Goal: Task Accomplishment & Management: Use online tool/utility

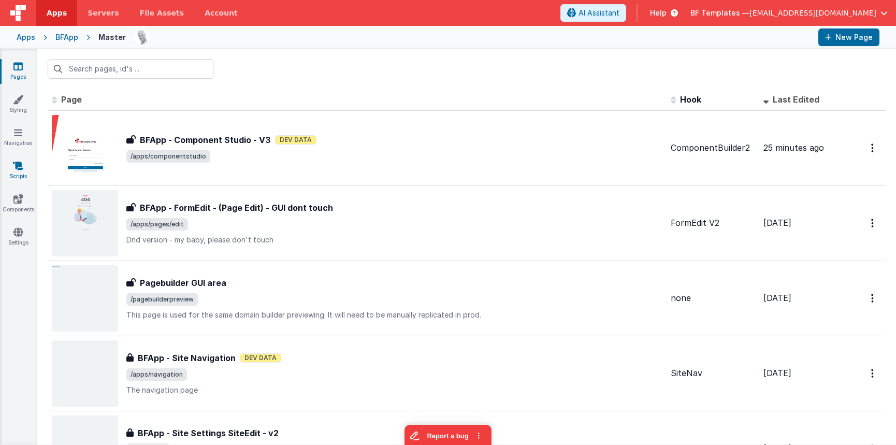
click at [18, 169] on icon at bounding box center [18, 166] width 10 height 10
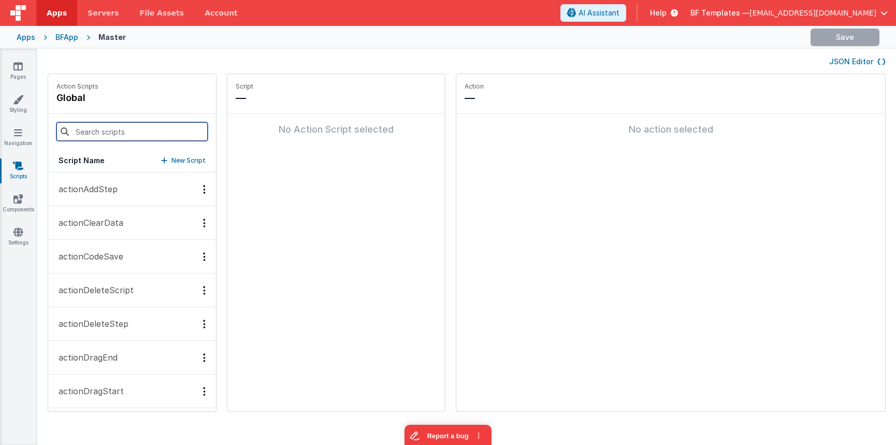
click at [95, 128] on input at bounding box center [131, 131] width 151 height 19
type input "ona"
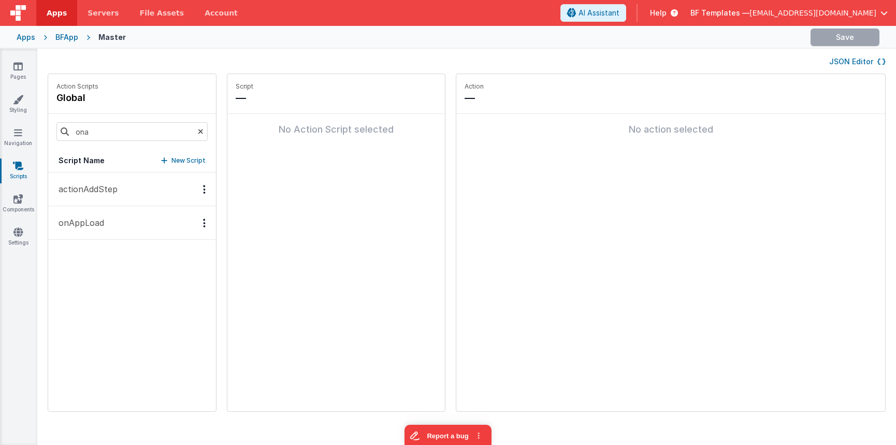
click at [112, 237] on button "onAppLoad" at bounding box center [132, 223] width 168 height 34
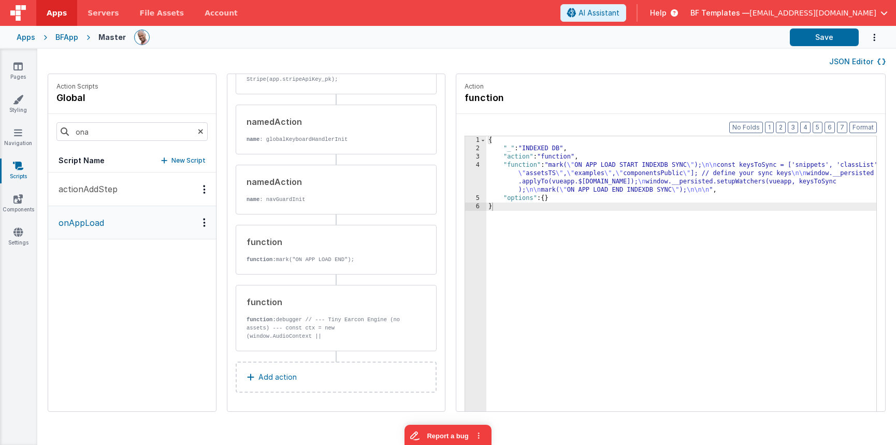
click at [289, 343] on div "function function: debugger // --- Tiny Earcon Engine (no assets) --- const ctx…" at bounding box center [336, 318] width 201 height 66
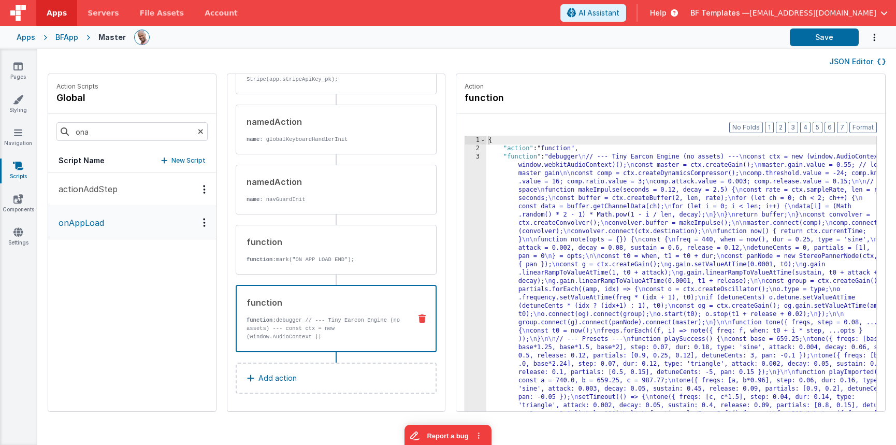
click at [547, 237] on div "{ "action" : "function" , "function" : "debugger \n // --- Tiny Earcon Engine (…" at bounding box center [696, 298] width 421 height 324
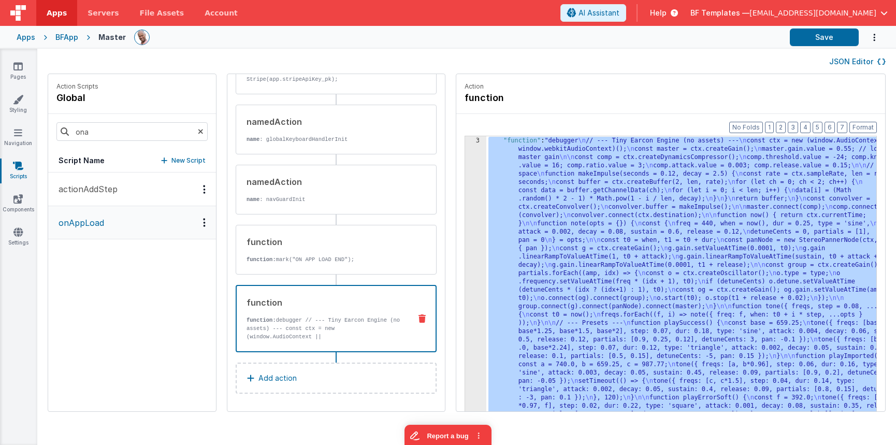
click at [465, 187] on div "2 3 4 5" at bounding box center [475, 290] width 21 height 324
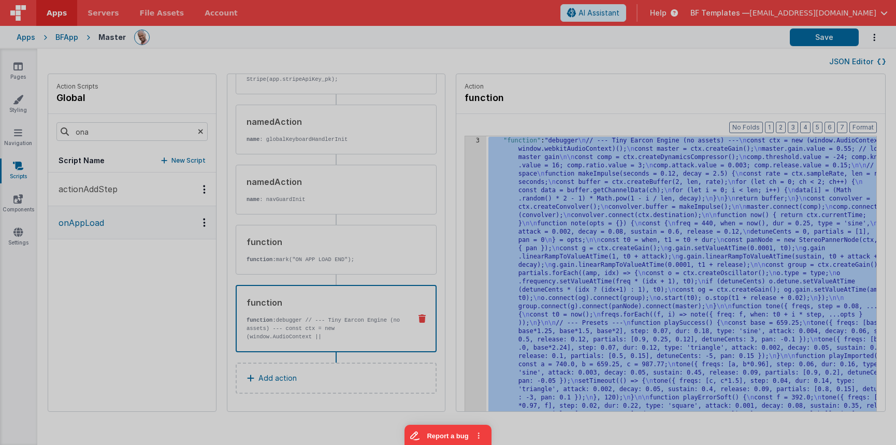
scroll to position [16, 0]
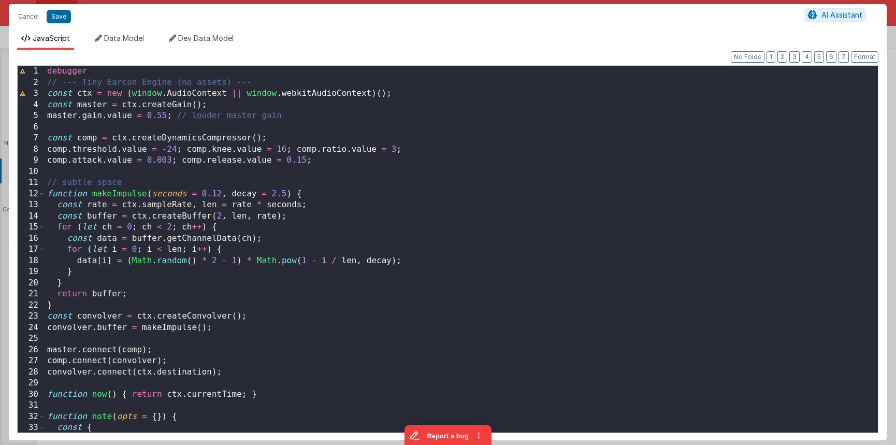
click at [166, 115] on div "debugger // --- Tiny Earcon Engine (no assets) --- const ctx = new ( window . A…" at bounding box center [461, 268] width 833 height 404
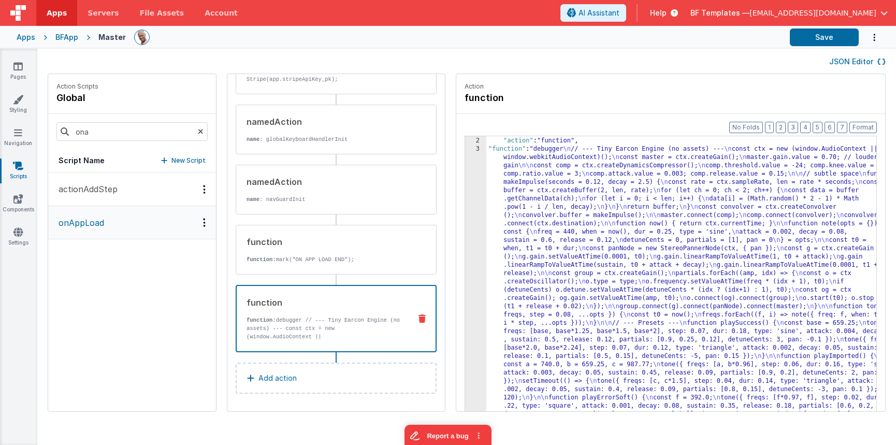
scroll to position [8, 0]
drag, startPoint x: 23, startPoint y: 172, endPoint x: 35, endPoint y: 169, distance: 12.8
click at [23, 172] on link "Scripts" at bounding box center [17, 171] width 37 height 21
drag, startPoint x: 112, startPoint y: 129, endPoint x: 1, endPoint y: 119, distance: 112.3
click at [1, 119] on section "Pages Styling Navigation Scripts Components Settings JSON Editor Action Scripts…" at bounding box center [448, 247] width 896 height 396
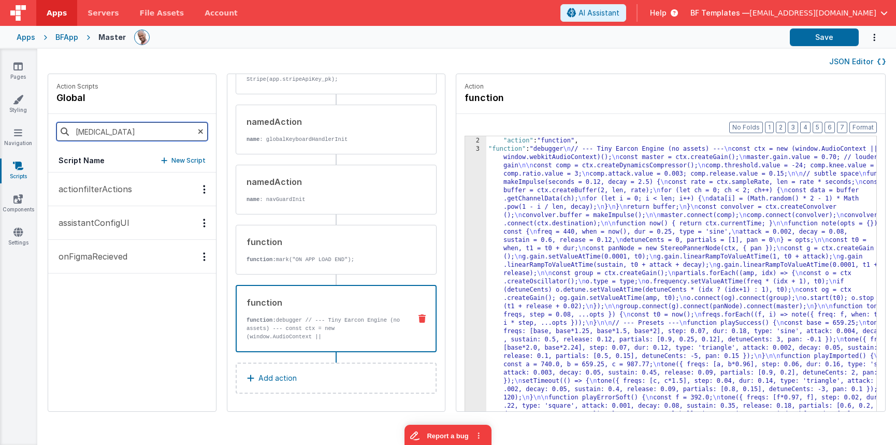
type input "onfi"
click at [82, 258] on p "onFigmaRecieved" at bounding box center [89, 256] width 75 height 12
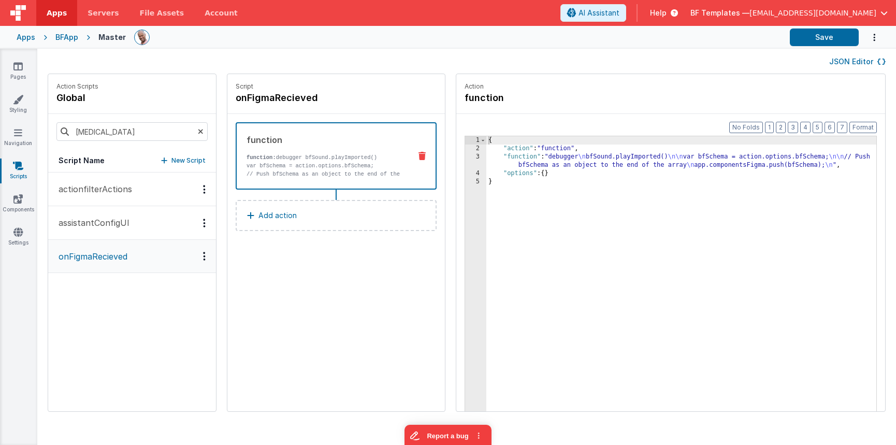
scroll to position [0, 0]
click at [499, 172] on div "{ "action" : "function" , "function" : "debugger \n bfSound.playImported() \n\n…" at bounding box center [696, 298] width 421 height 324
click at [486, 160] on div "{ "action" : "function" , "function" : "debugger \n bfSound.playImported() \n\n…" at bounding box center [696, 298] width 421 height 324
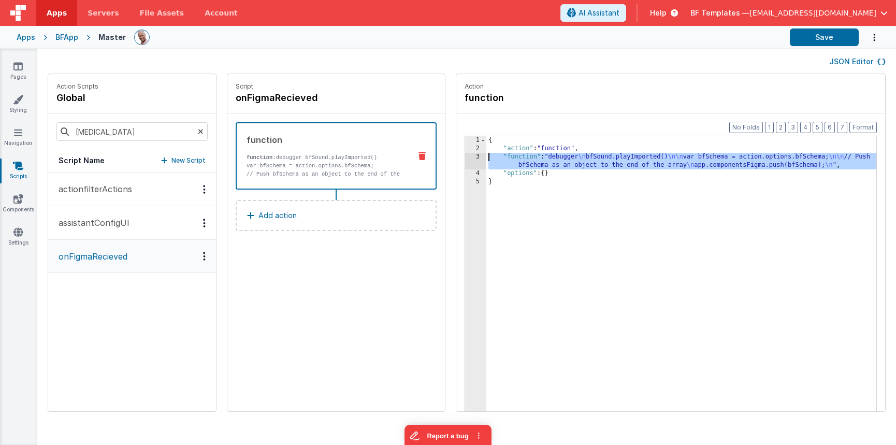
click at [465, 157] on div "3" at bounding box center [475, 161] width 21 height 17
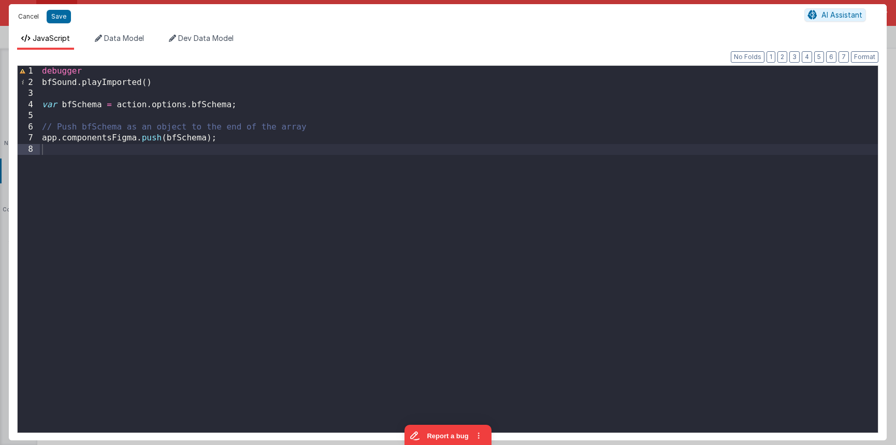
click at [28, 14] on button "Cancel" at bounding box center [28, 16] width 31 height 15
